Goal: Navigation & Orientation: Find specific page/section

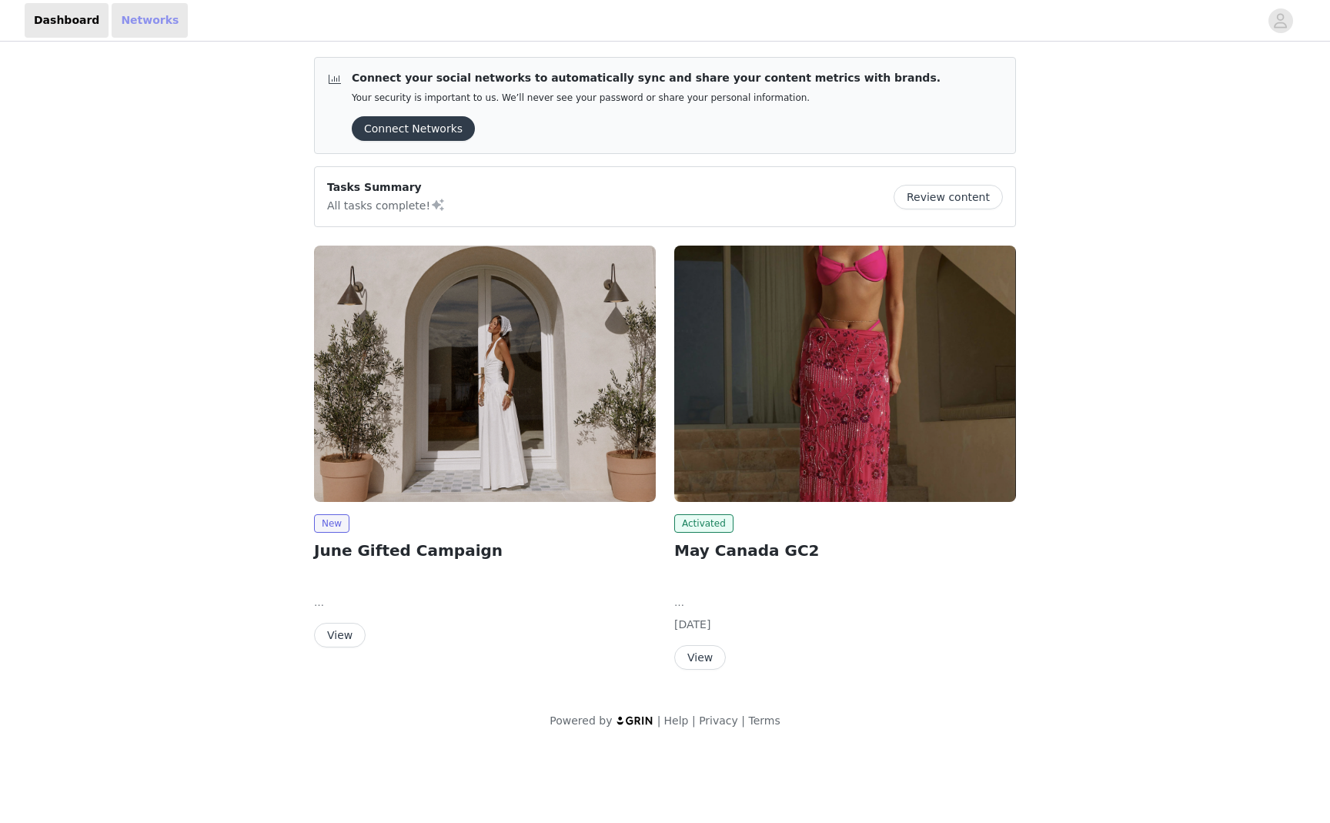
click at [155, 19] on link "Networks" at bounding box center [150, 20] width 76 height 35
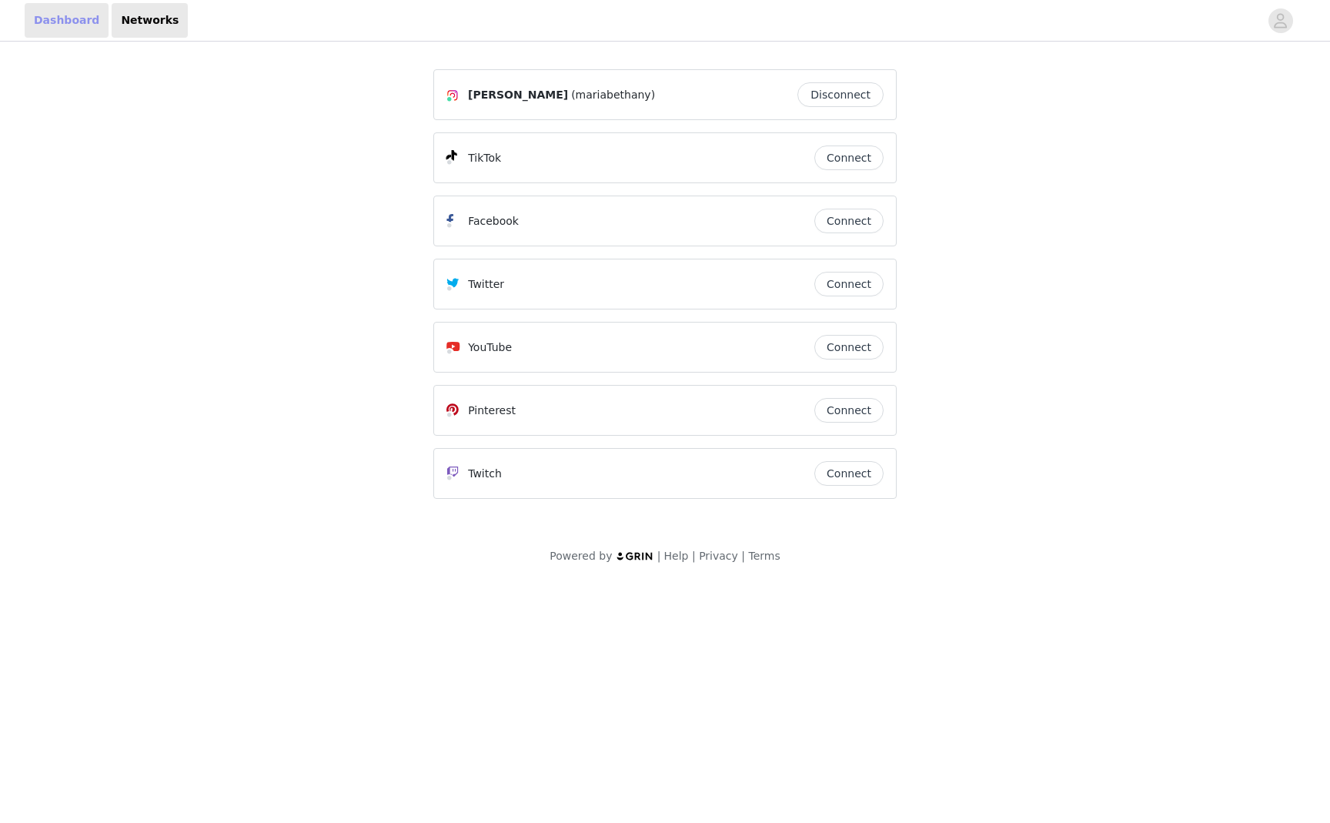
click at [86, 19] on link "Dashboard" at bounding box center [67, 20] width 84 height 35
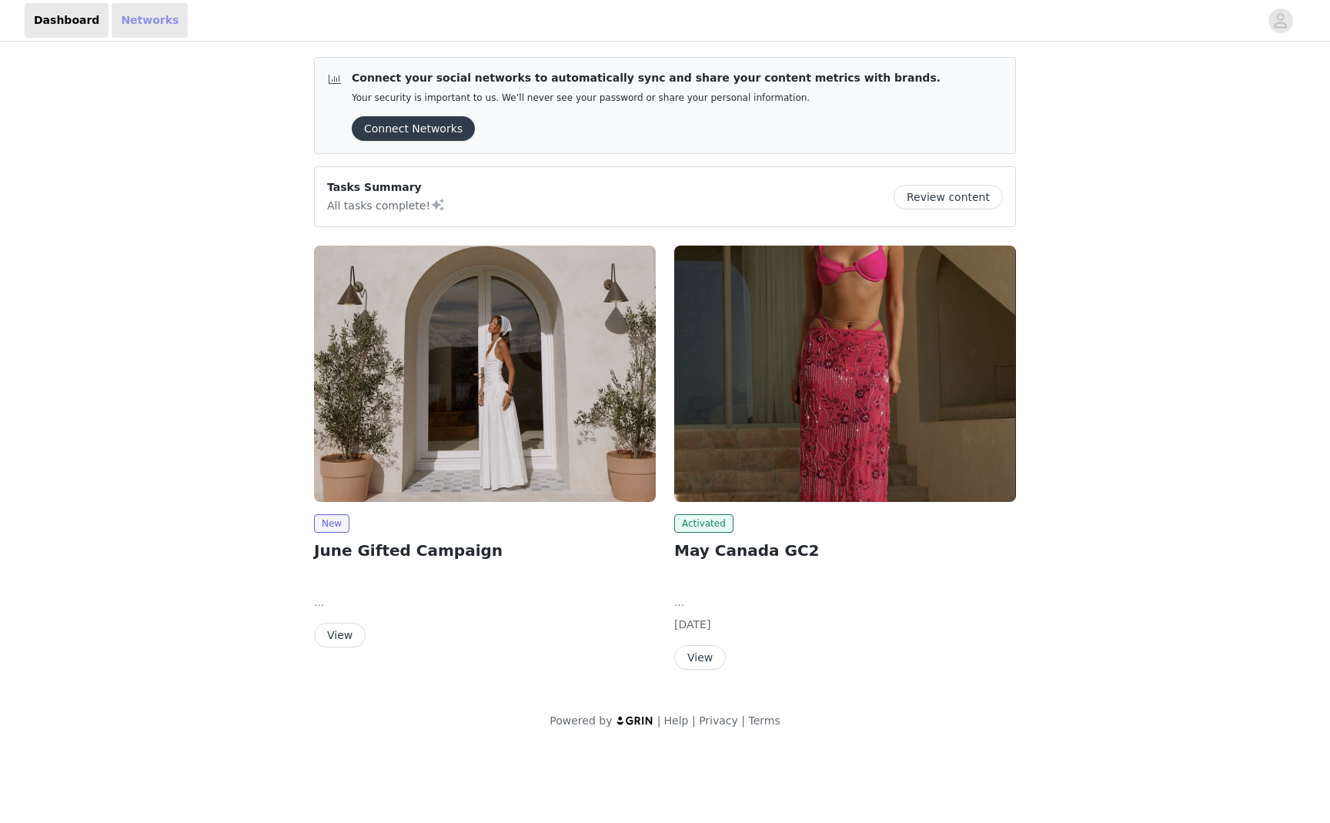
click at [137, 18] on link "Networks" at bounding box center [150, 20] width 76 height 35
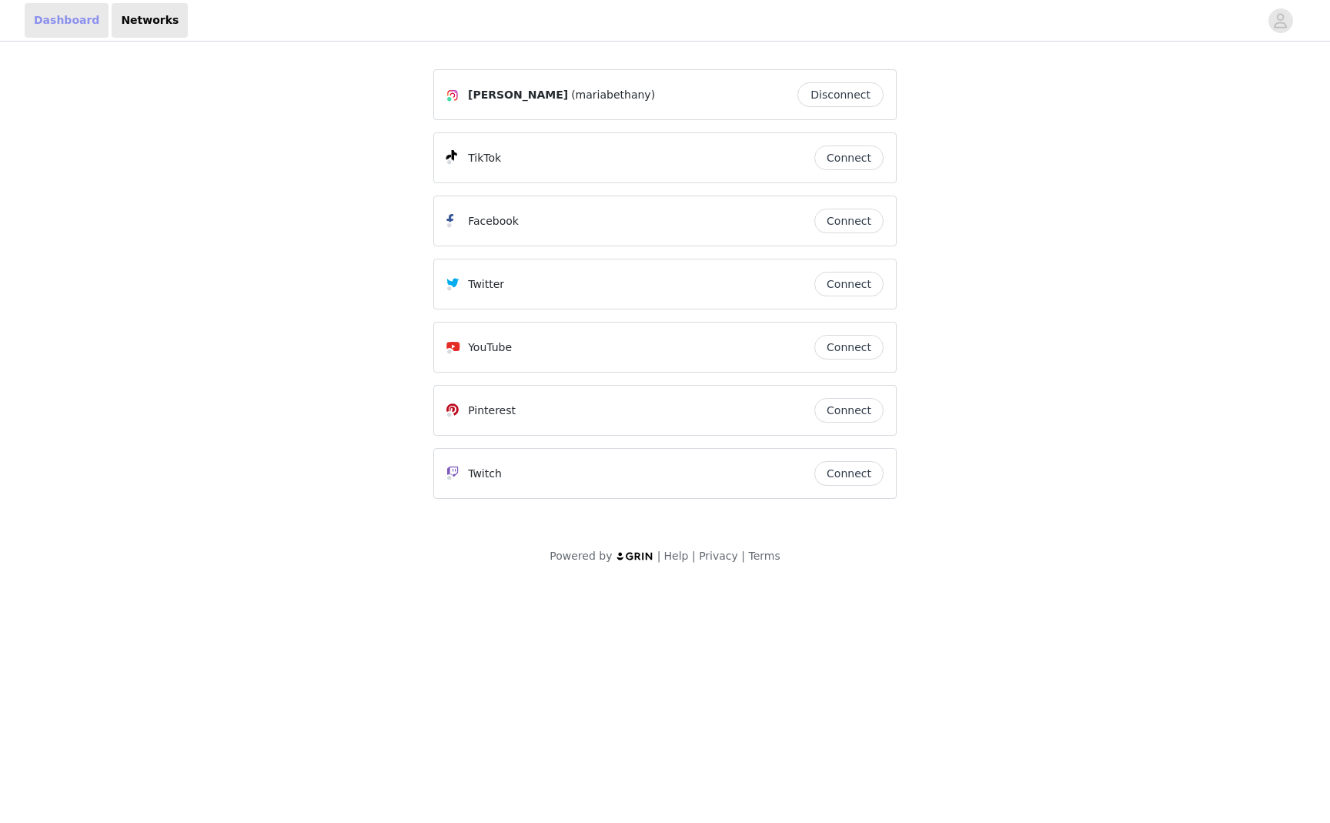
click at [64, 20] on link "Dashboard" at bounding box center [67, 20] width 84 height 35
